Goal: Task Accomplishment & Management: Use online tool/utility

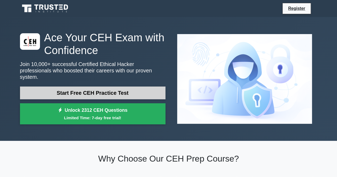
click at [121, 93] on link "Start Free CEH Practice Test" at bounding box center [93, 93] width 146 height 13
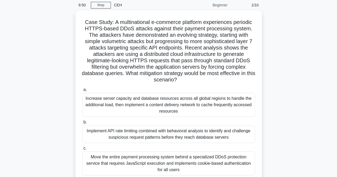
scroll to position [17, 0]
